Goal: Information Seeking & Learning: Learn about a topic

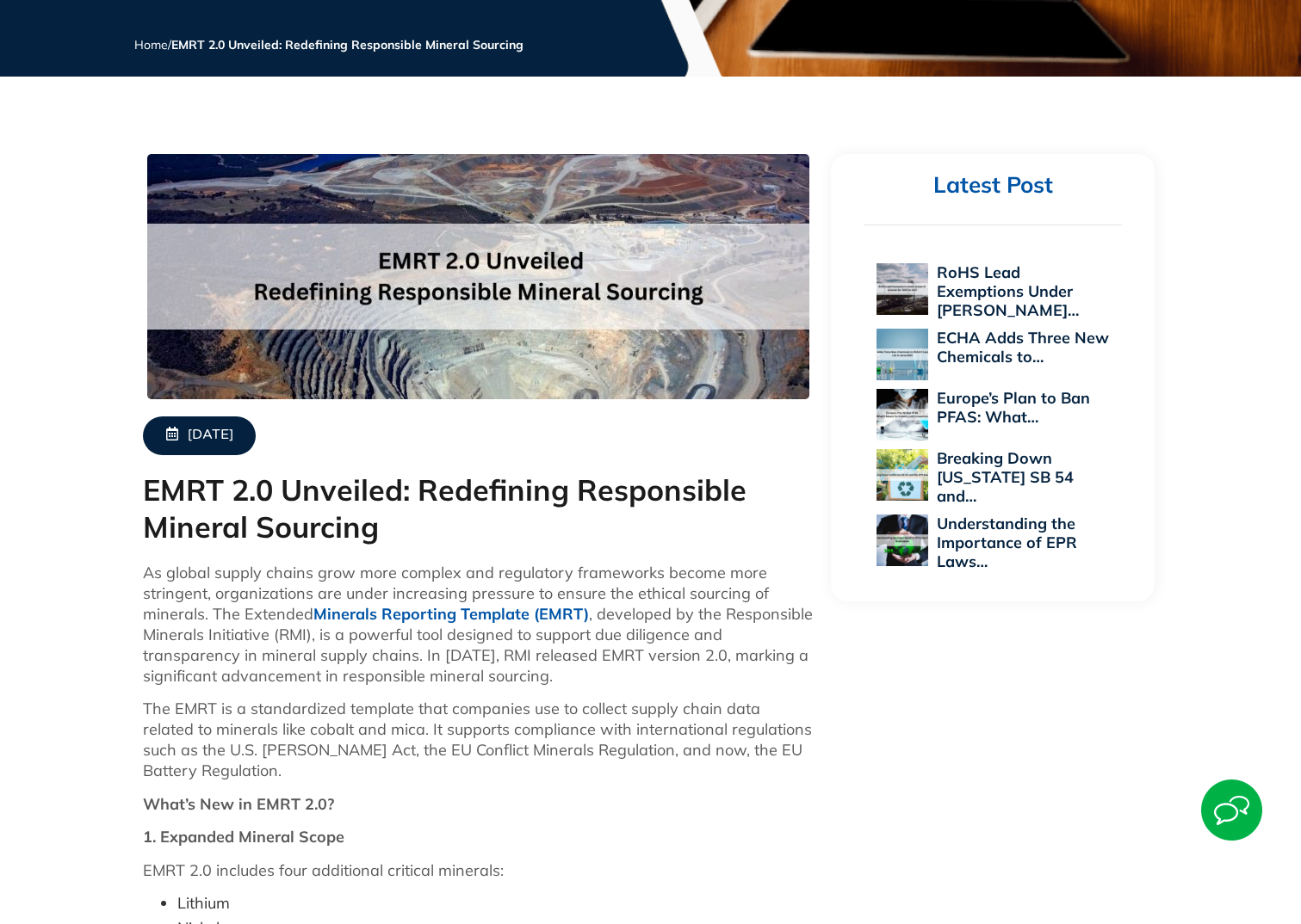
scroll to position [344, 0]
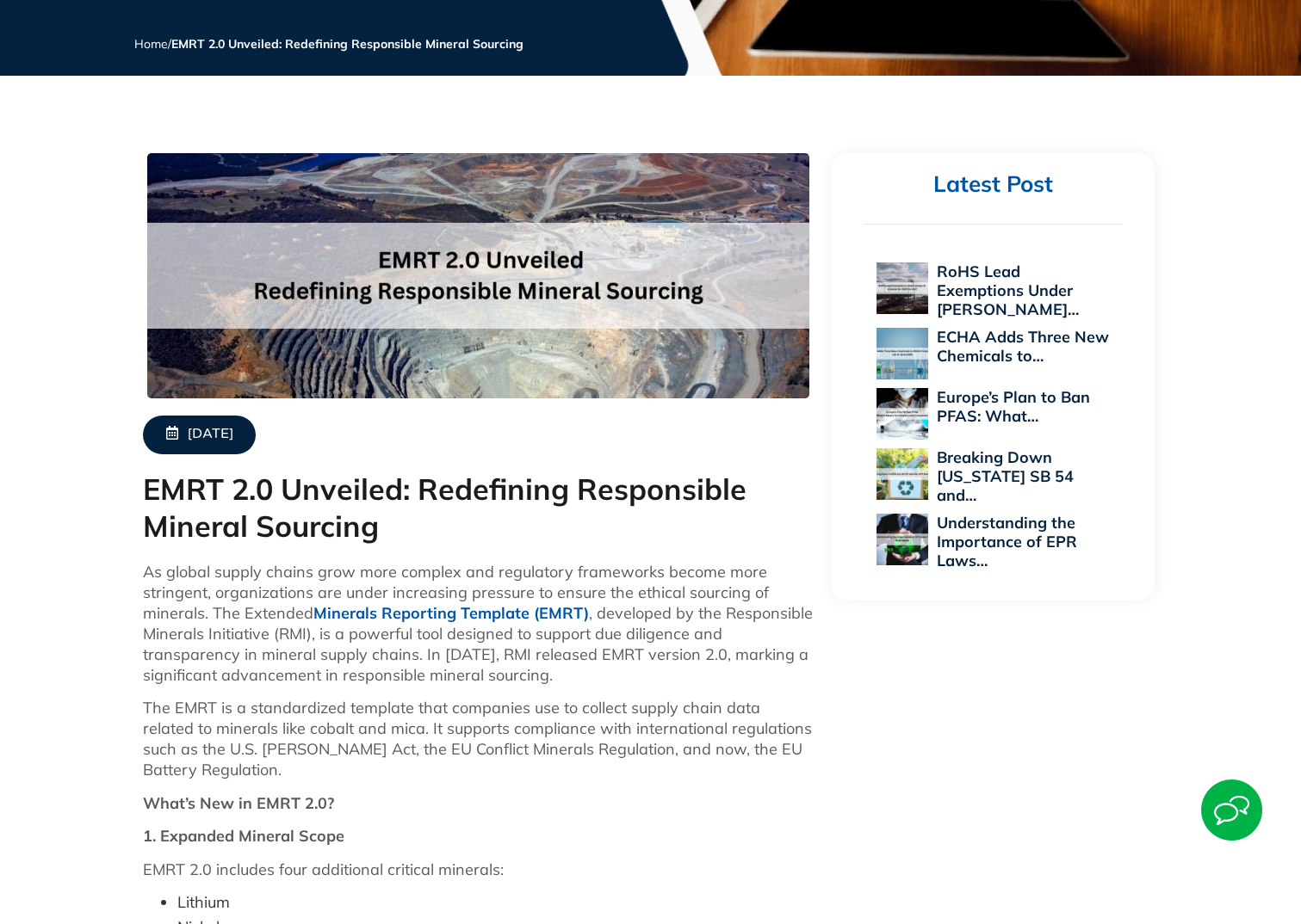
click at [619, 491] on h1 "EMRT 2.0 Unveiled: Redefining Responsible Mineral Sourcing" at bounding box center [478, 507] width 672 height 73
click at [646, 574] on p "As global supply chains grow more complex and regulatory frameworks become more…" at bounding box center [478, 623] width 672 height 124
click at [621, 569] on p "As global supply chains grow more complex and regulatory frameworks become more…" at bounding box center [478, 623] width 672 height 124
click at [571, 716] on p "The EMRT is a standardized template that companies use to collect supply chain …" at bounding box center [478, 739] width 672 height 82
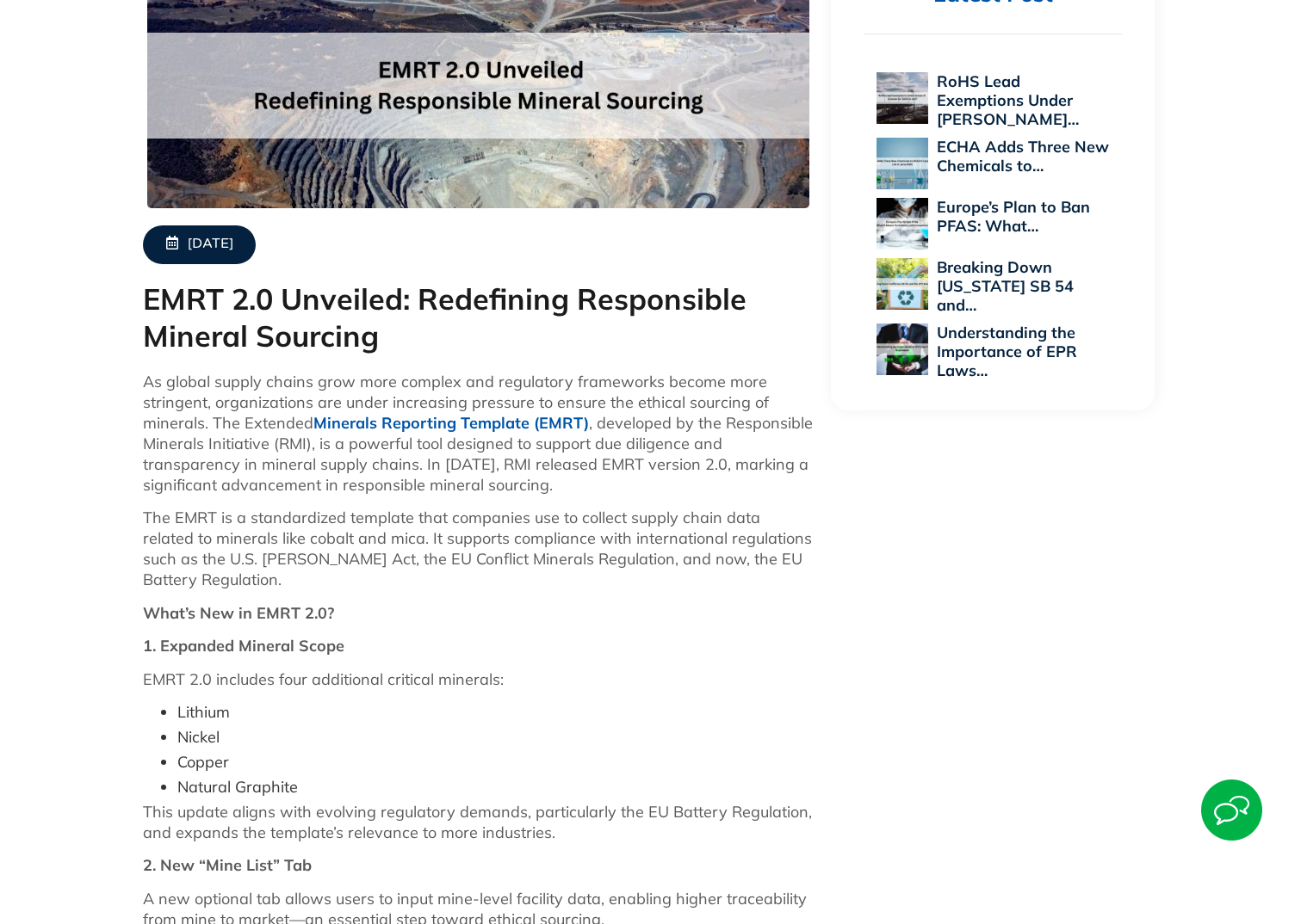
scroll to position [232, 0]
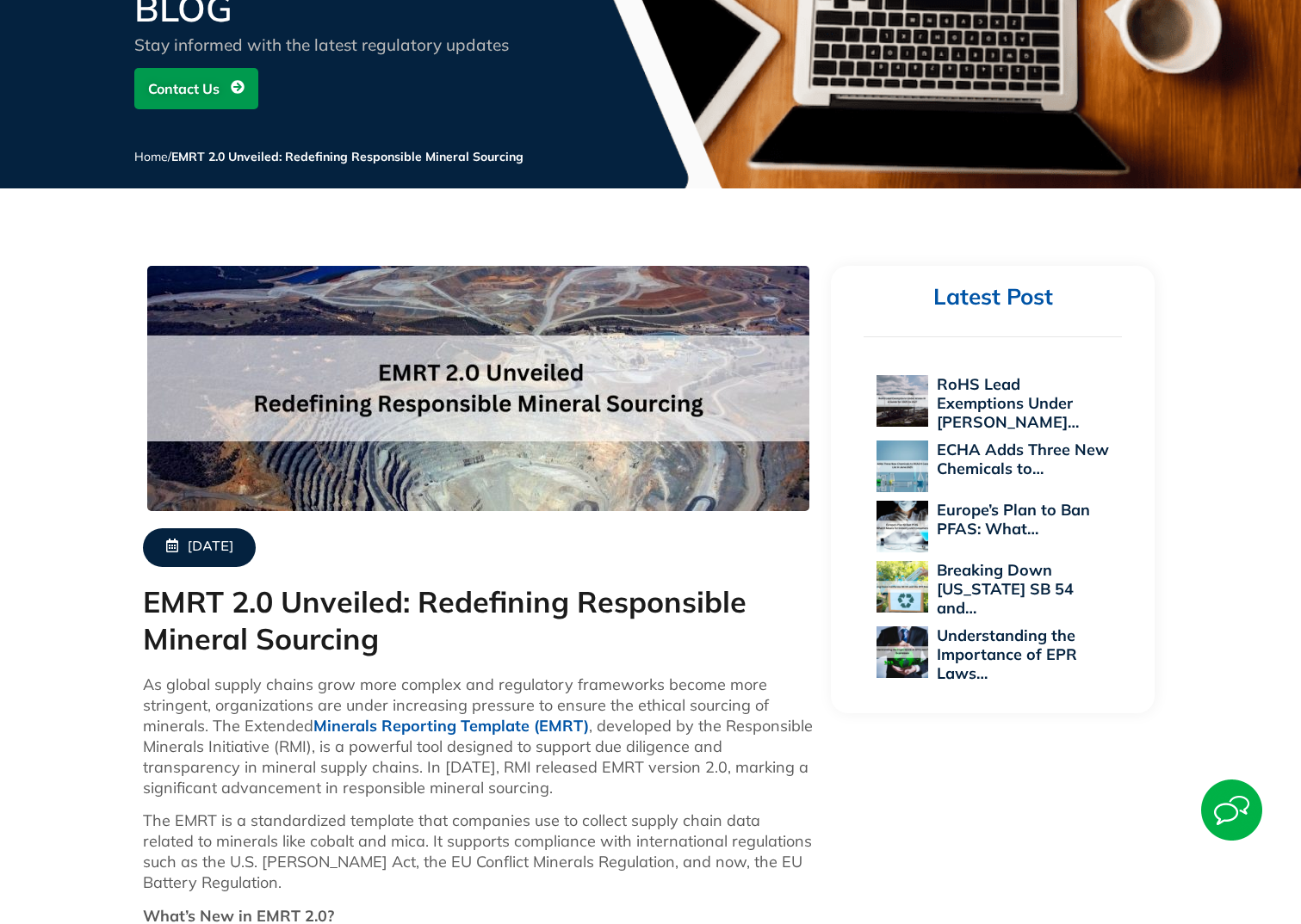
click at [600, 842] on p "The EMRT is a standardized template that companies use to collect supply chain …" at bounding box center [478, 852] width 672 height 82
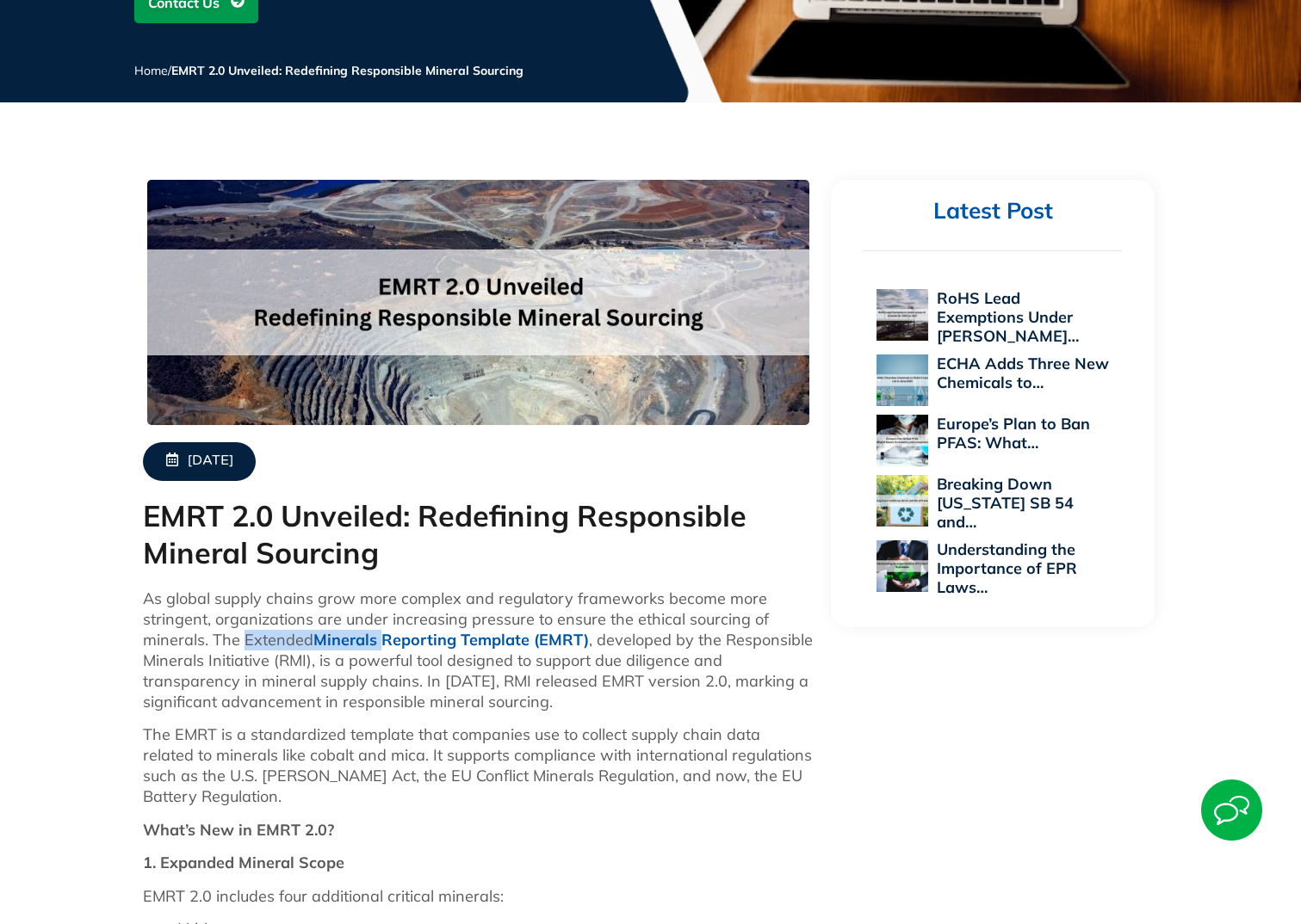
drag, startPoint x: 243, startPoint y: 642, endPoint x: 378, endPoint y: 642, distance: 135.0
click at [378, 642] on p "As global supply chains grow more complex and regulatory frameworks become more…" at bounding box center [478, 650] width 672 height 124
copy p "Extended Minerals"
click at [730, 702] on p "As global supply chains grow more complex and regulatory frameworks become more…" at bounding box center [478, 650] width 672 height 124
click at [483, 508] on h1 "EMRT 2.0 Unveiled: Redefining Responsible Mineral Sourcing" at bounding box center [478, 534] width 672 height 73
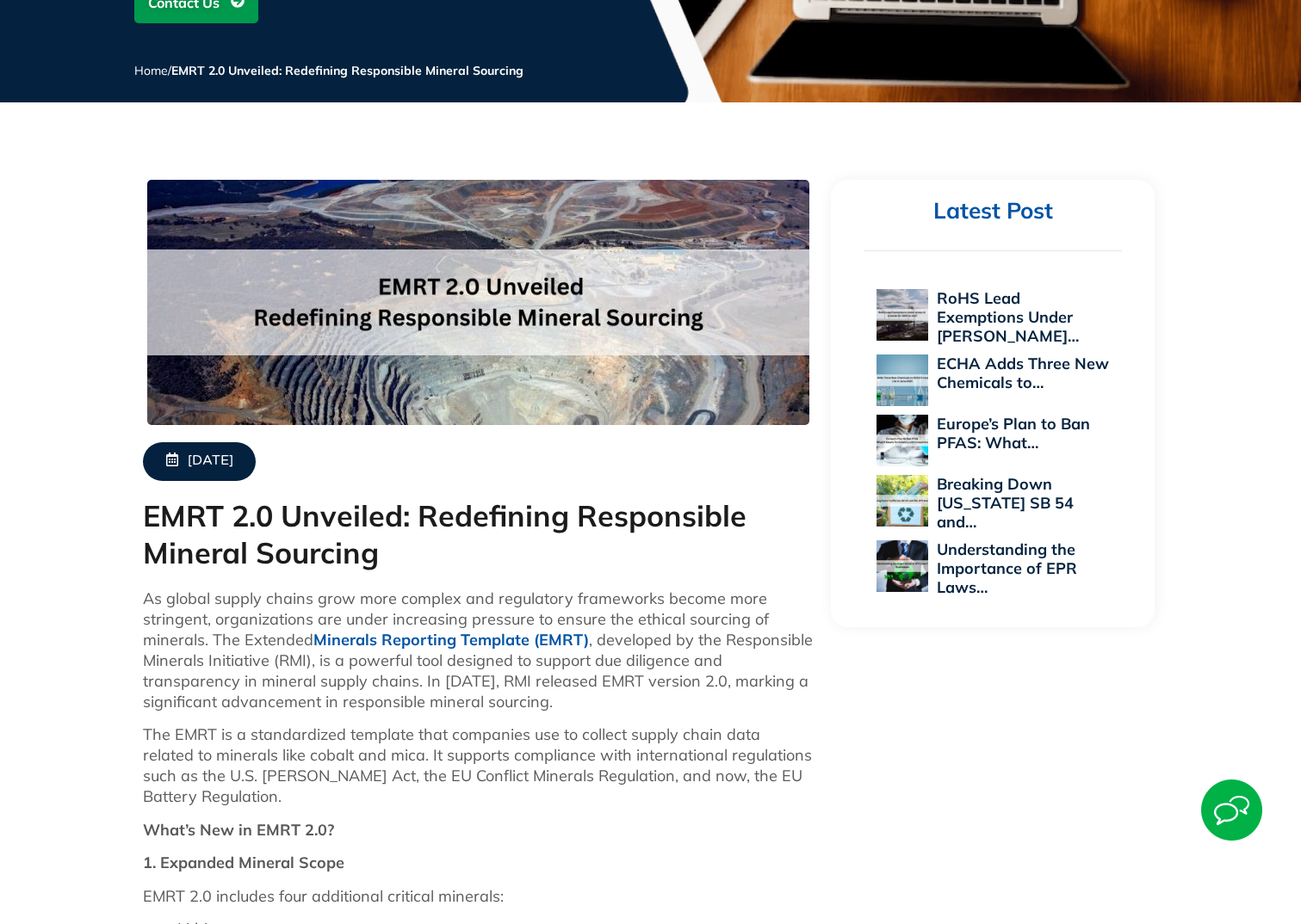
click at [507, 711] on p "As global supply chains grow more complex and regulatory frameworks become more…" at bounding box center [478, 650] width 672 height 124
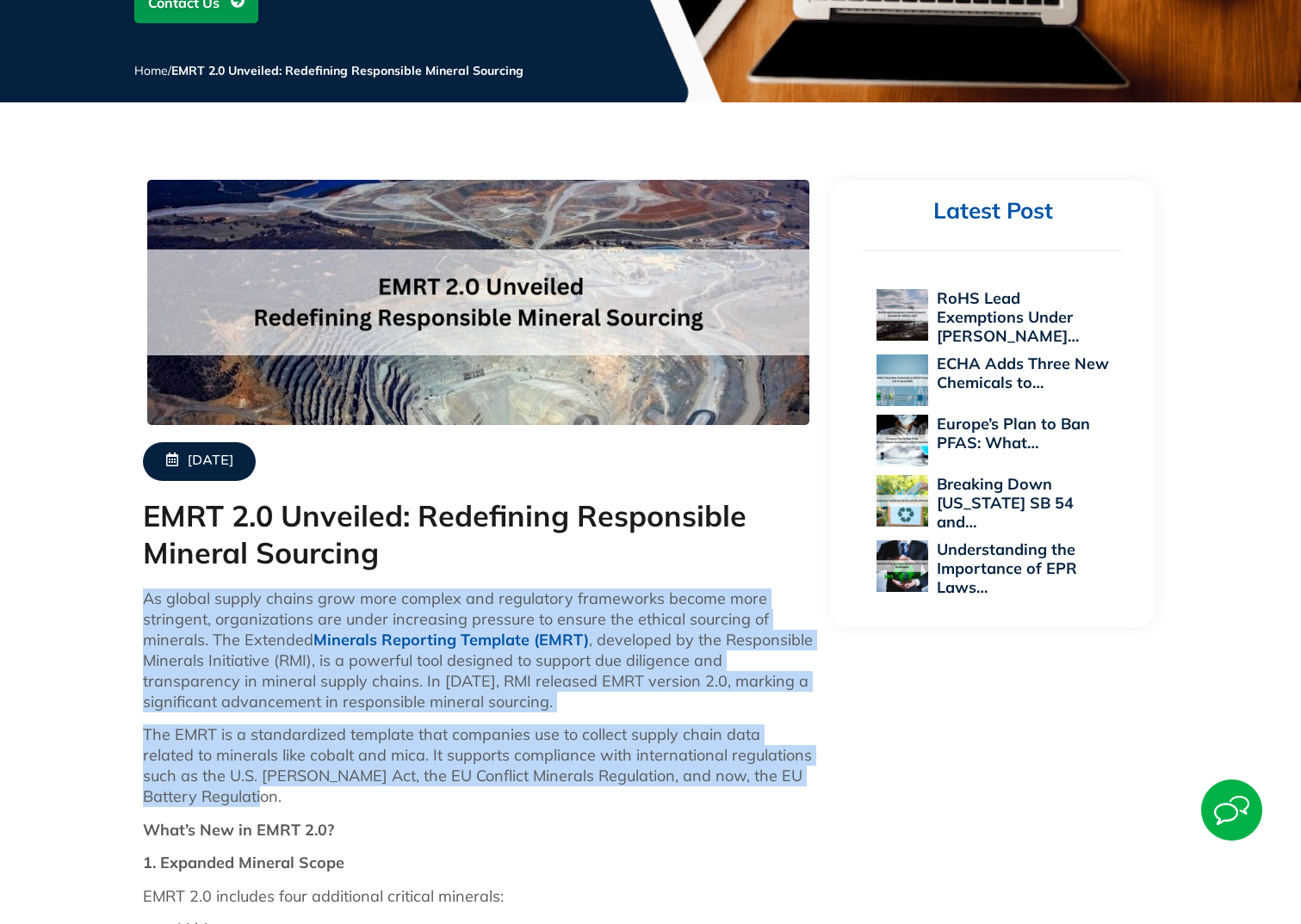
drag, startPoint x: 148, startPoint y: 594, endPoint x: 387, endPoint y: 806, distance: 319.5
copy div "As global supply chains grow more complex and regulatory frameworks become more…"
